Goal: Navigation & Orientation: Find specific page/section

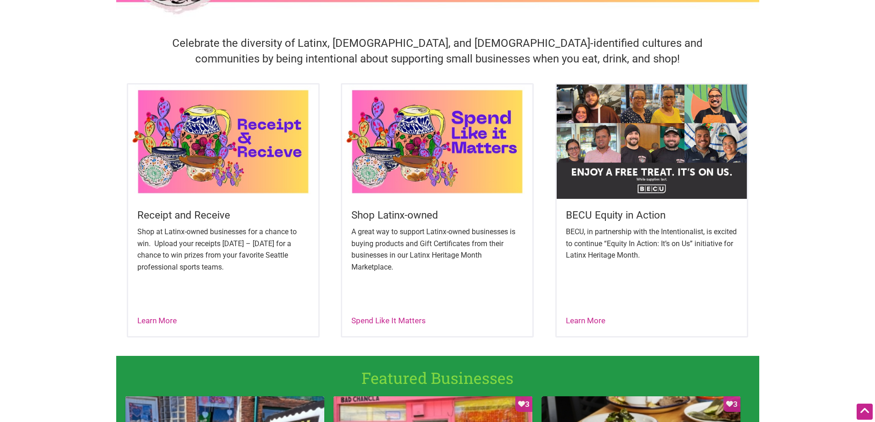
scroll to position [322, 0]
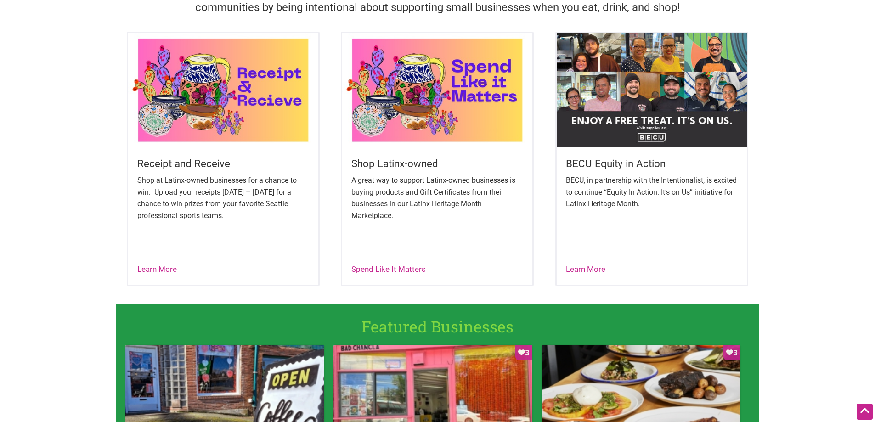
click at [704, 59] on img at bounding box center [652, 90] width 190 height 114
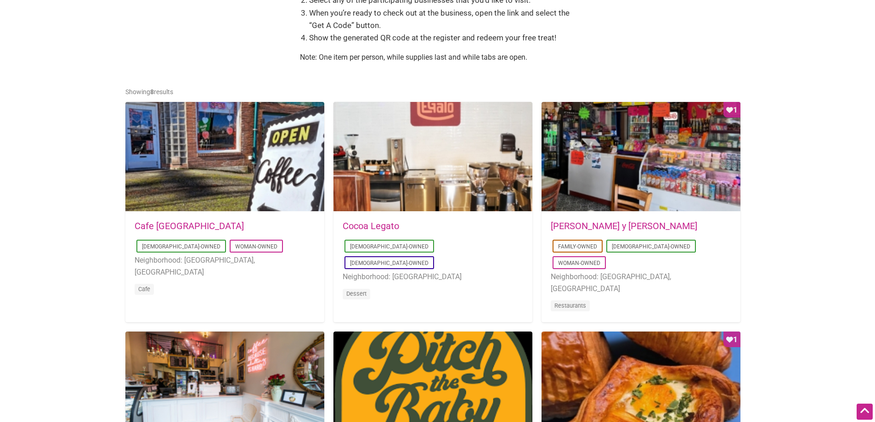
scroll to position [414, 0]
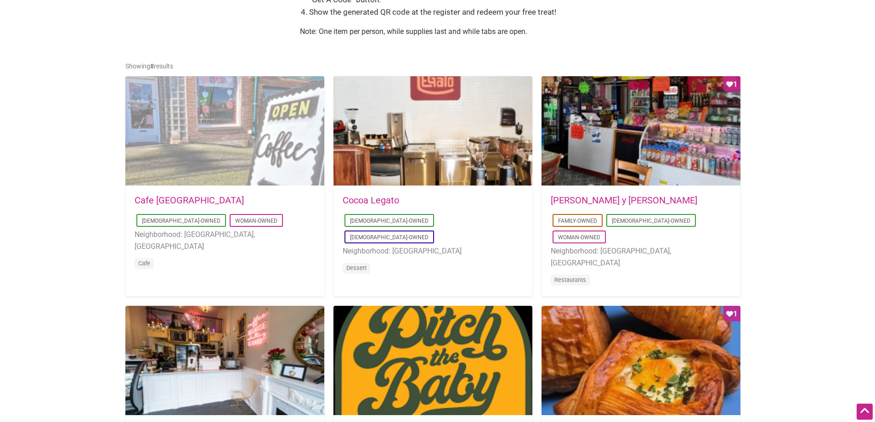
click at [202, 125] on div at bounding box center [224, 131] width 199 height 110
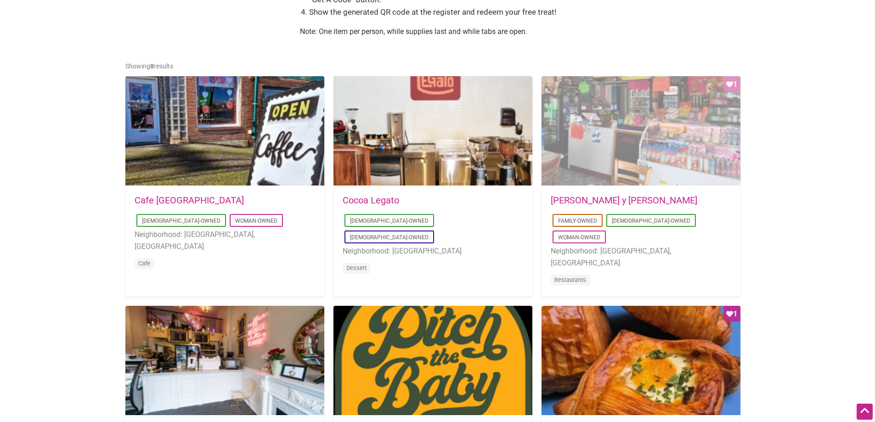
click at [644, 134] on div "Favorite Count 1" at bounding box center [641, 131] width 199 height 110
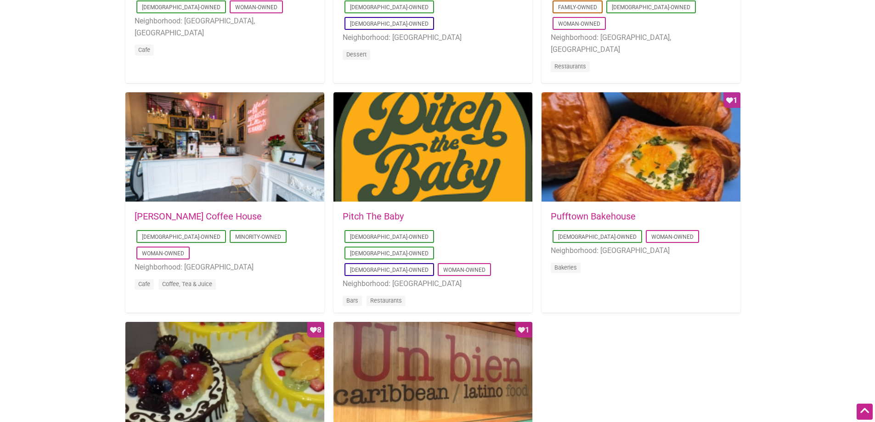
scroll to position [643, 0]
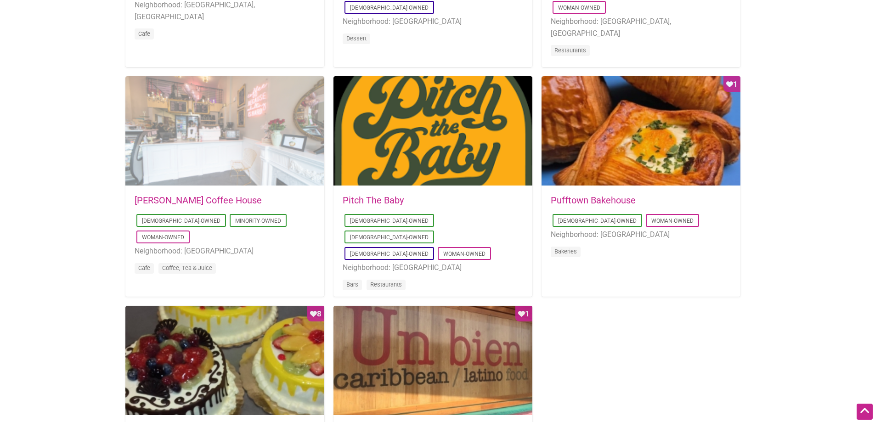
click at [207, 148] on div at bounding box center [224, 131] width 199 height 110
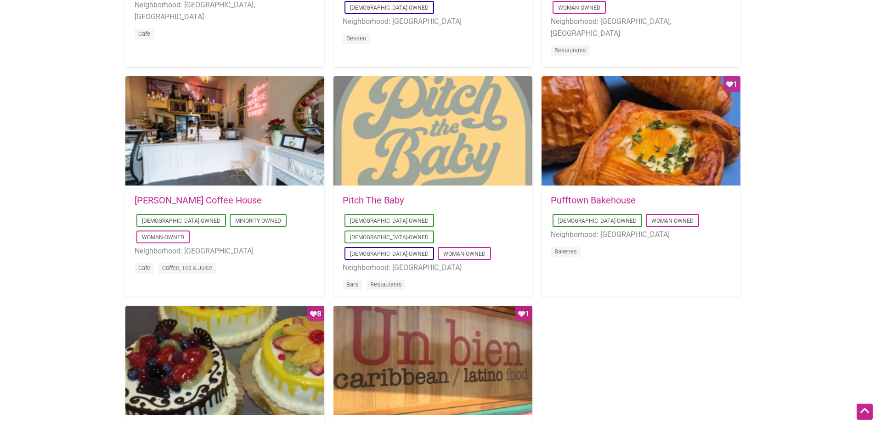
click at [388, 121] on div at bounding box center [433, 131] width 199 height 110
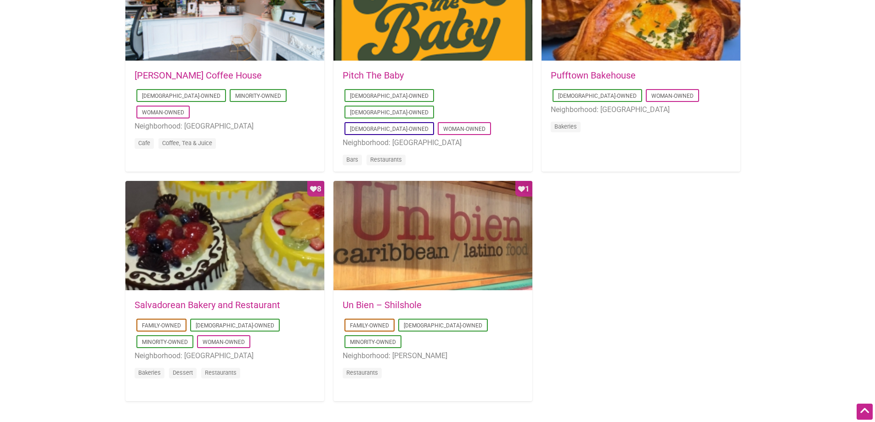
scroll to position [781, 0]
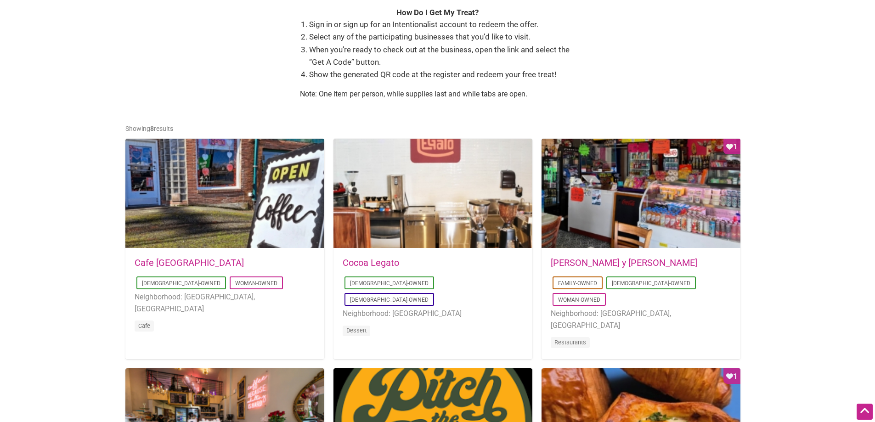
scroll to position [368, 0]
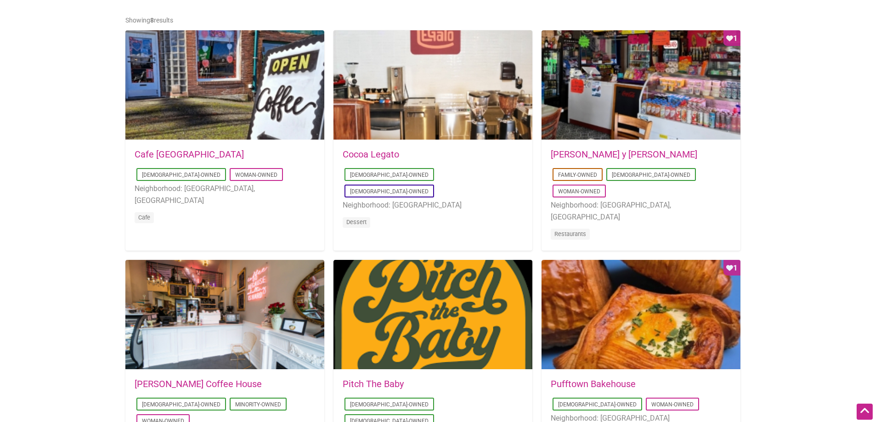
scroll to position [414, 0]
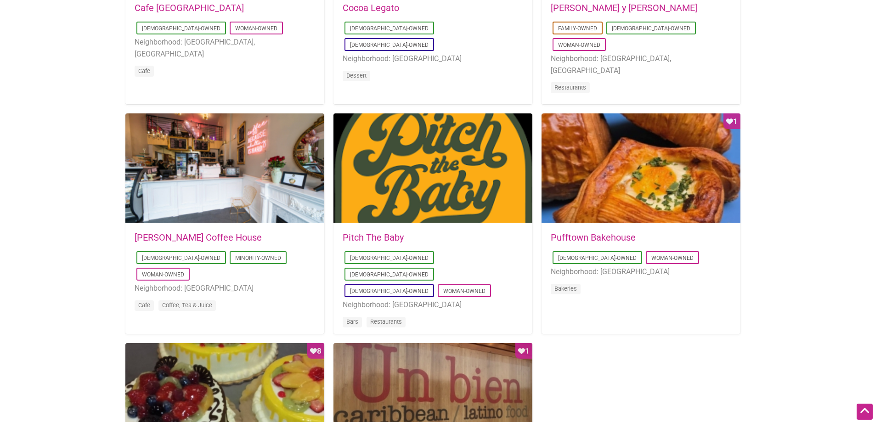
scroll to position [330, 0]
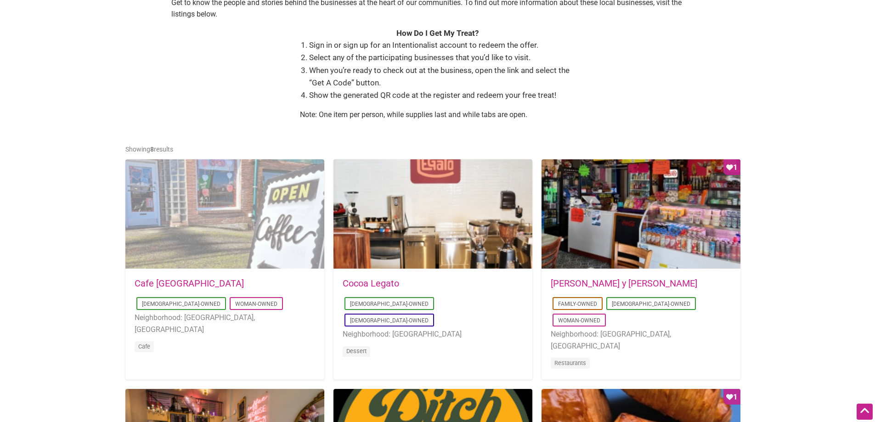
click at [169, 218] on div at bounding box center [224, 214] width 199 height 110
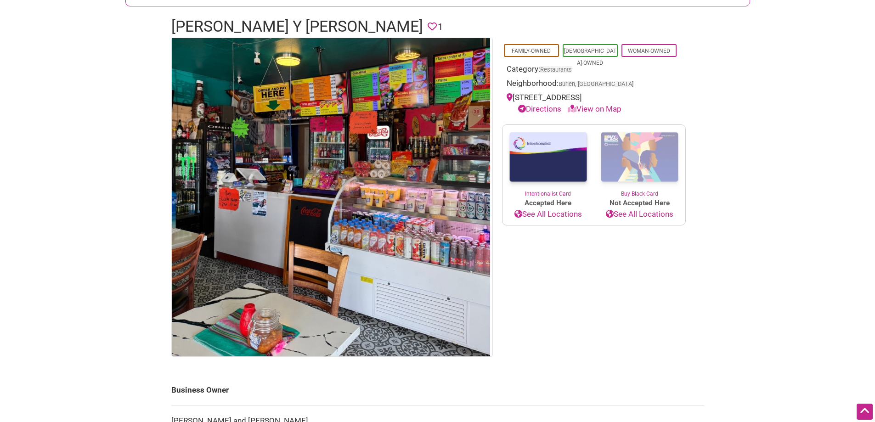
scroll to position [92, 0]
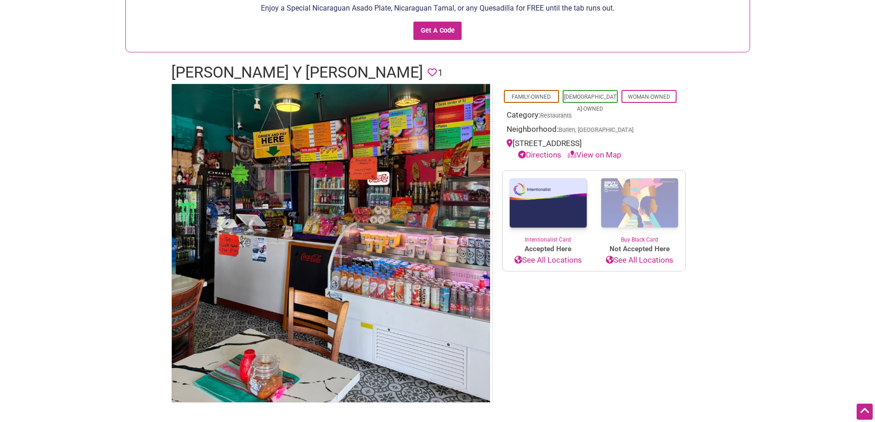
drag, startPoint x: 514, startPoint y: 141, endPoint x: 664, endPoint y: 145, distance: 149.8
click at [664, 145] on div "[STREET_ADDRESS] Directions View on Map" at bounding box center [594, 149] width 175 height 23
copy div "[STREET_ADDRESS]"
click at [76, 201] on body "× Menu 0 Add a Business Map Blog Store Offers Intentionalist Cards Buy Black Ca…" at bounding box center [437, 119] width 875 height 422
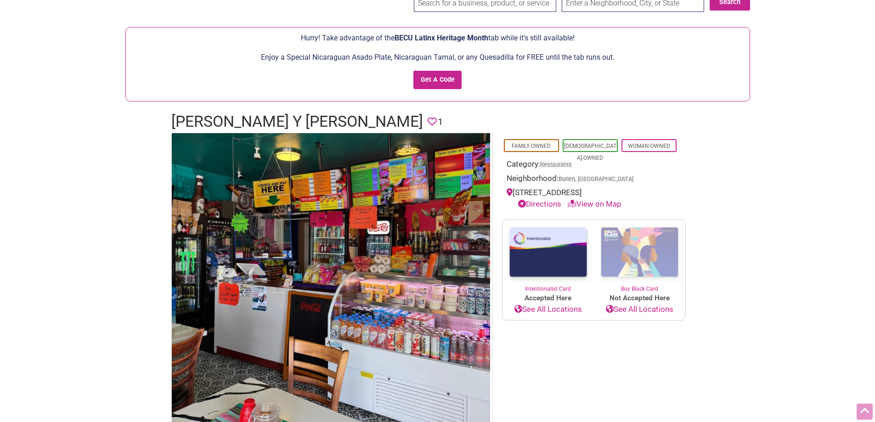
scroll to position [0, 0]
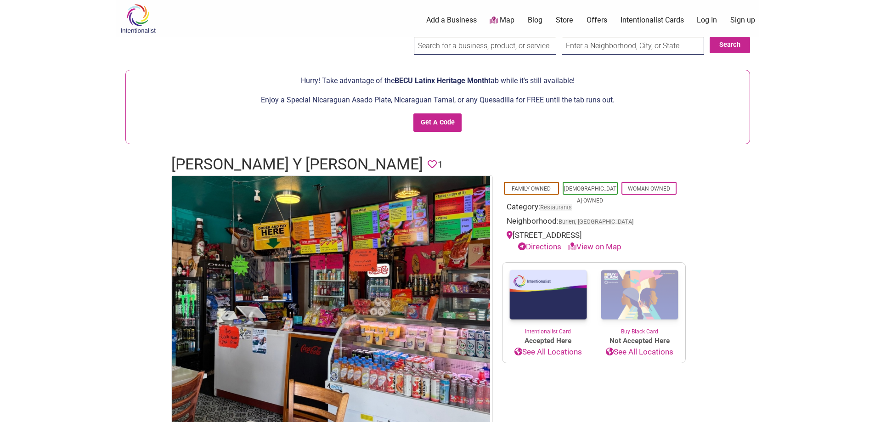
click at [65, 214] on body "× Menu 0 Add a Business Map Blog Store Offers Intentionalist Cards Buy Black Ca…" at bounding box center [437, 211] width 875 height 422
